Goal: Task Accomplishment & Management: Complete application form

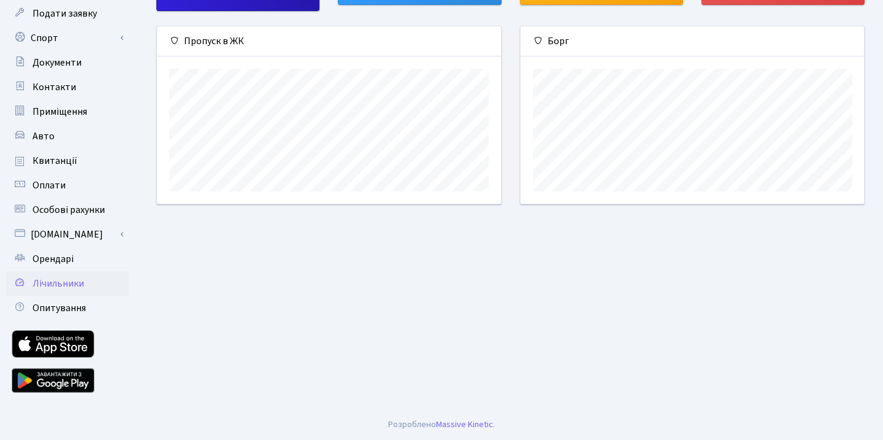
scroll to position [112, 0]
click at [65, 252] on link "Орендарі" at bounding box center [67, 259] width 123 height 25
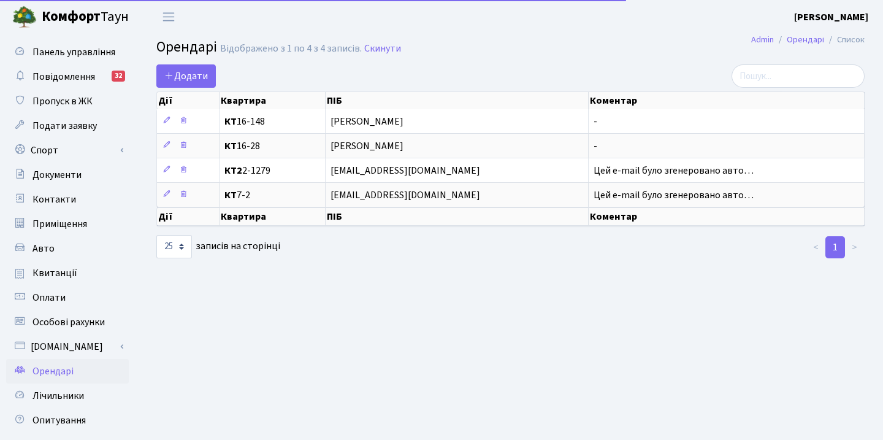
select select "25"
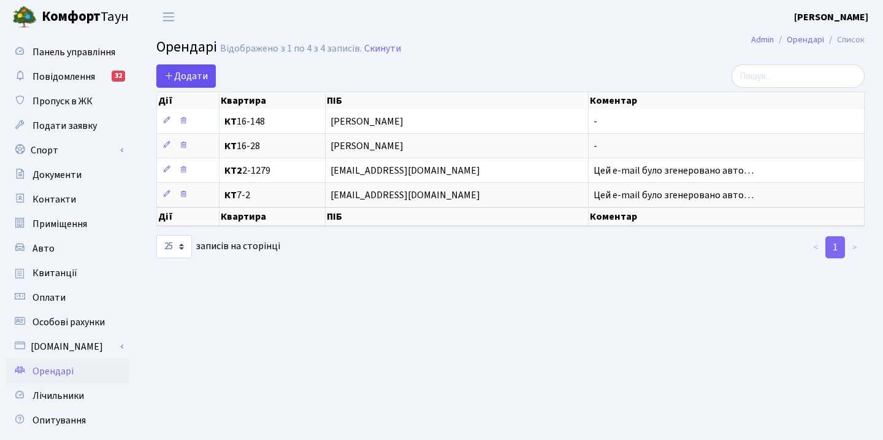
click at [202, 76] on span "Додати" at bounding box center [186, 75] width 44 height 13
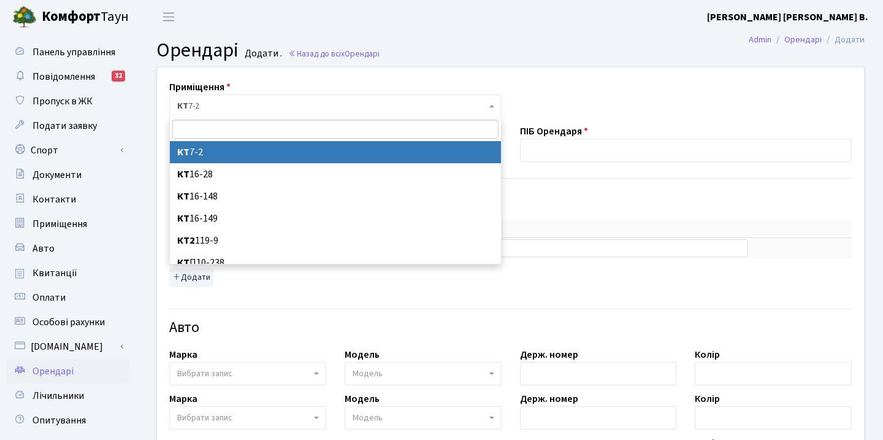
click at [225, 114] on span "КТ 7-2" at bounding box center [335, 105] width 333 height 23
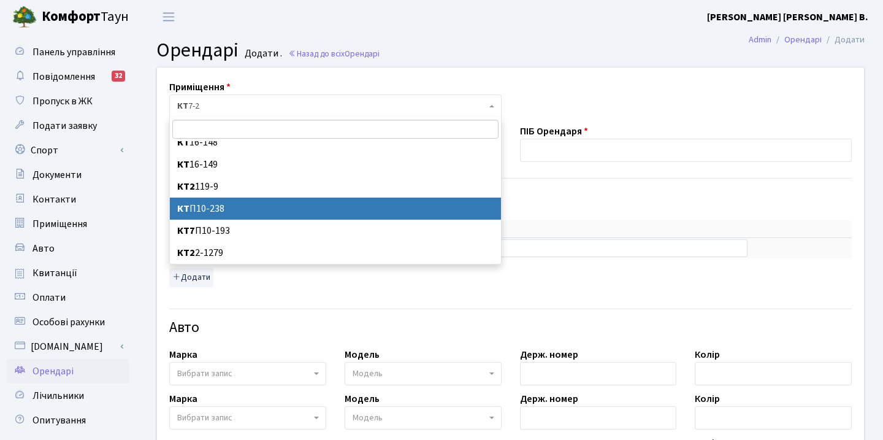
scroll to position [28, 0]
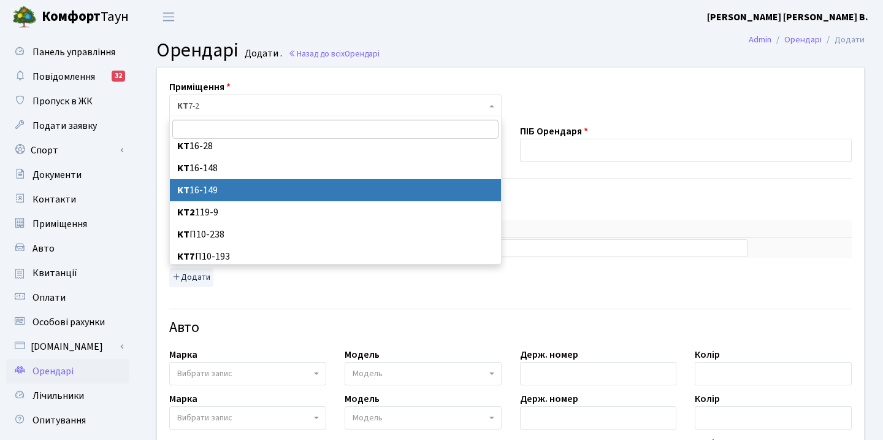
select select "8710"
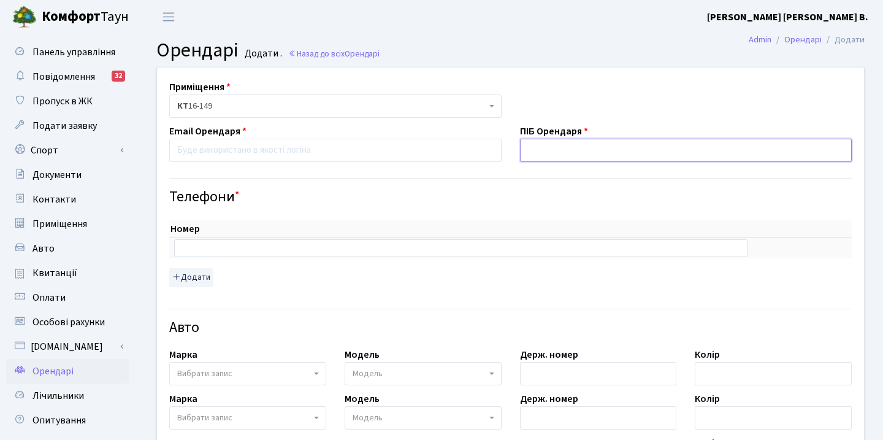
type input "K"
type input "[PERSON_NAME]"
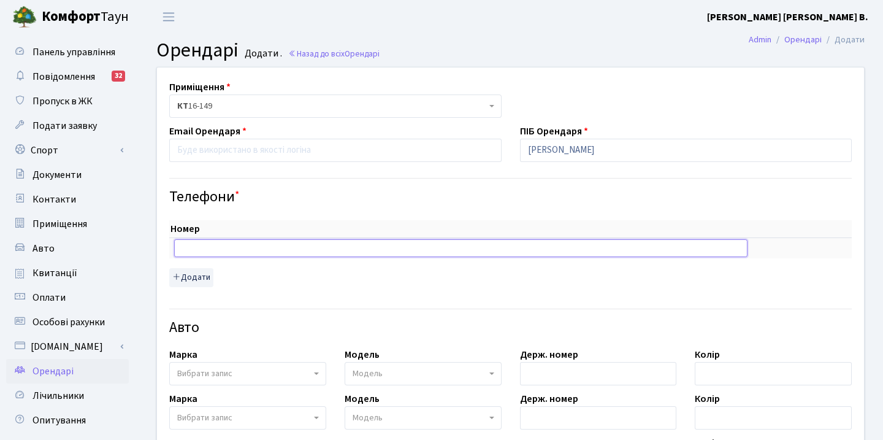
click at [203, 245] on input "text" at bounding box center [461, 247] width 574 height 17
type input "0"
type input "[PHONE_NUMBER]"
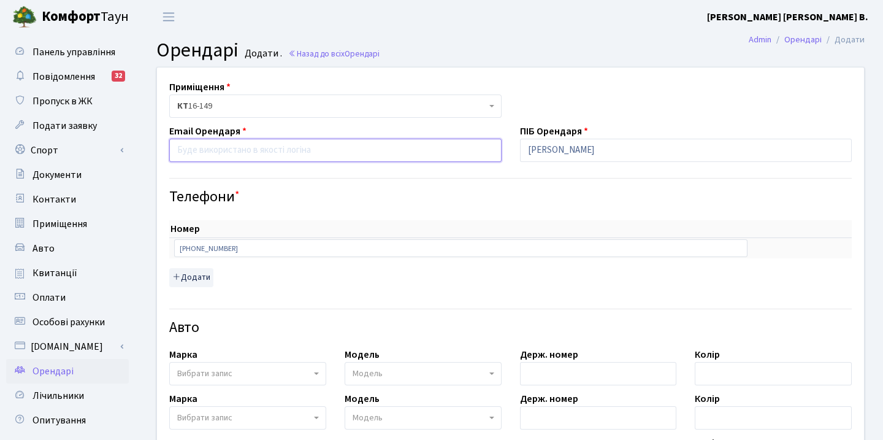
click at [242, 150] on input "email" at bounding box center [335, 150] width 333 height 23
type input "Д"
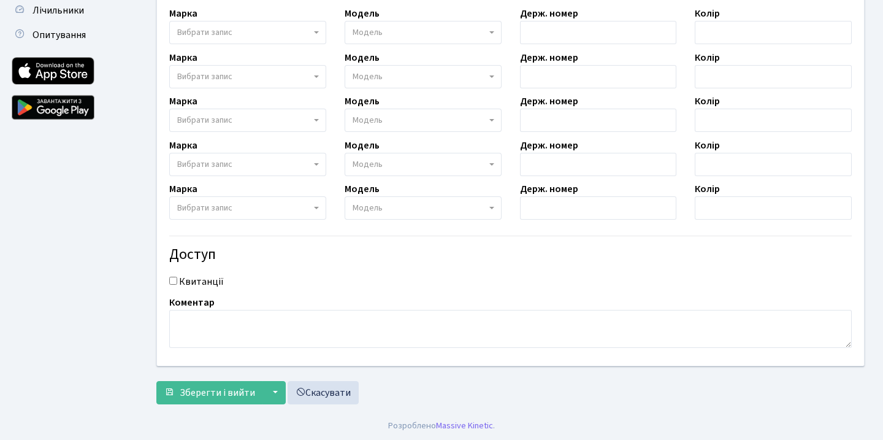
scroll to position [385, 0]
type input "[EMAIL_ADDRESS][DOMAIN_NAME]"
click at [220, 387] on span "Зберегти і вийти" at bounding box center [217, 393] width 75 height 13
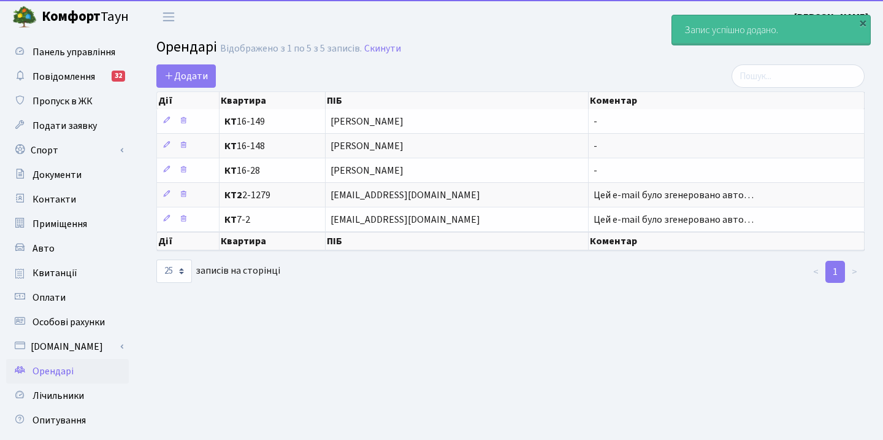
select select "25"
